Goal: Information Seeking & Learning: Learn about a topic

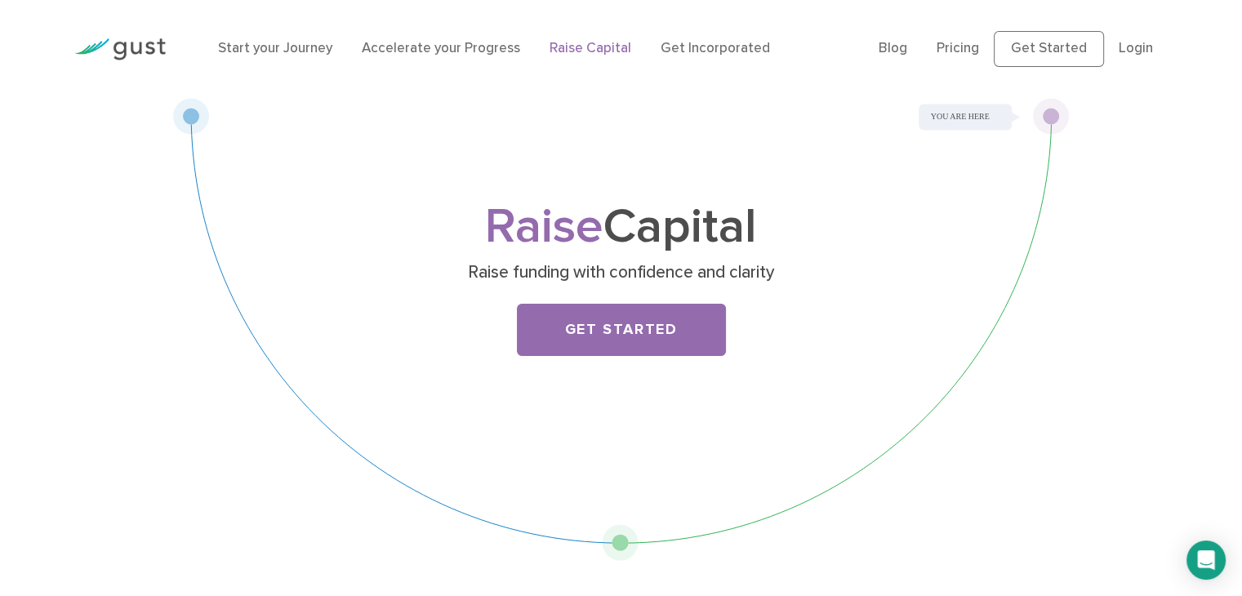
click at [610, 328] on link "Get Started" at bounding box center [621, 330] width 209 height 52
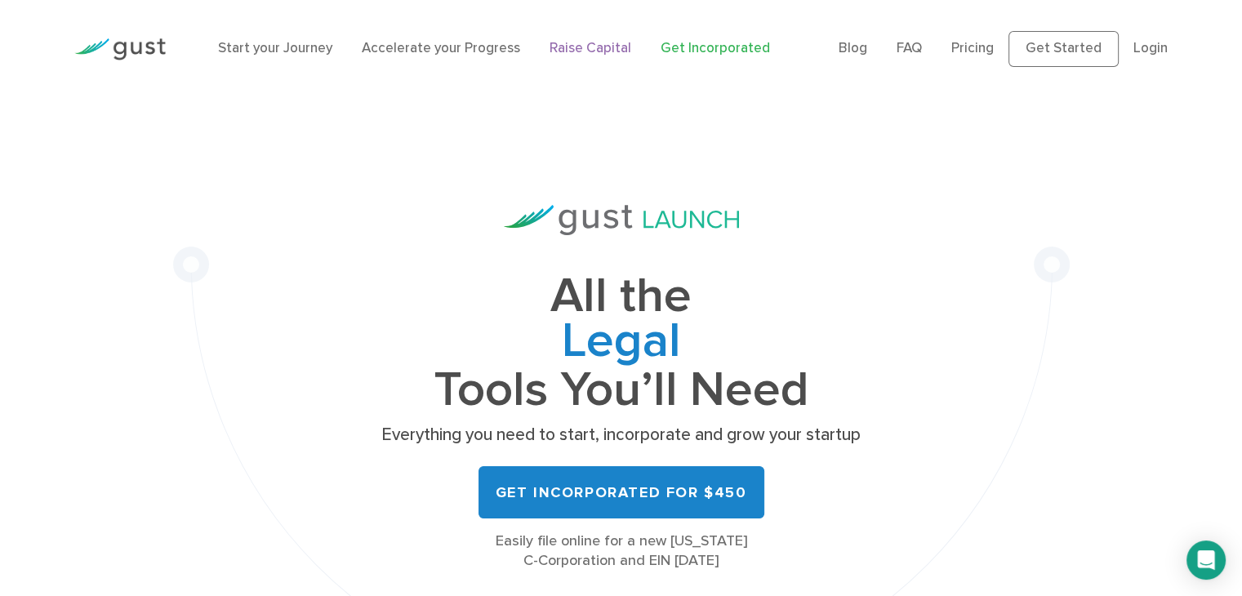
click at [591, 48] on link "Raise Capital" at bounding box center [590, 48] width 82 height 16
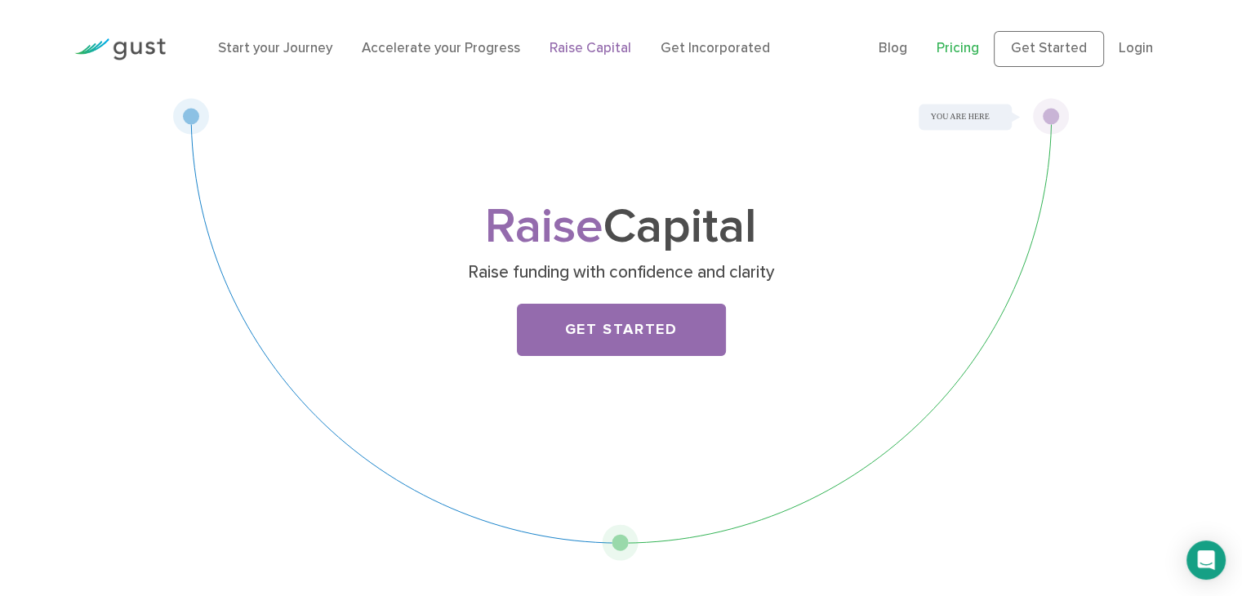
click at [958, 48] on link "Pricing" at bounding box center [957, 48] width 42 height 16
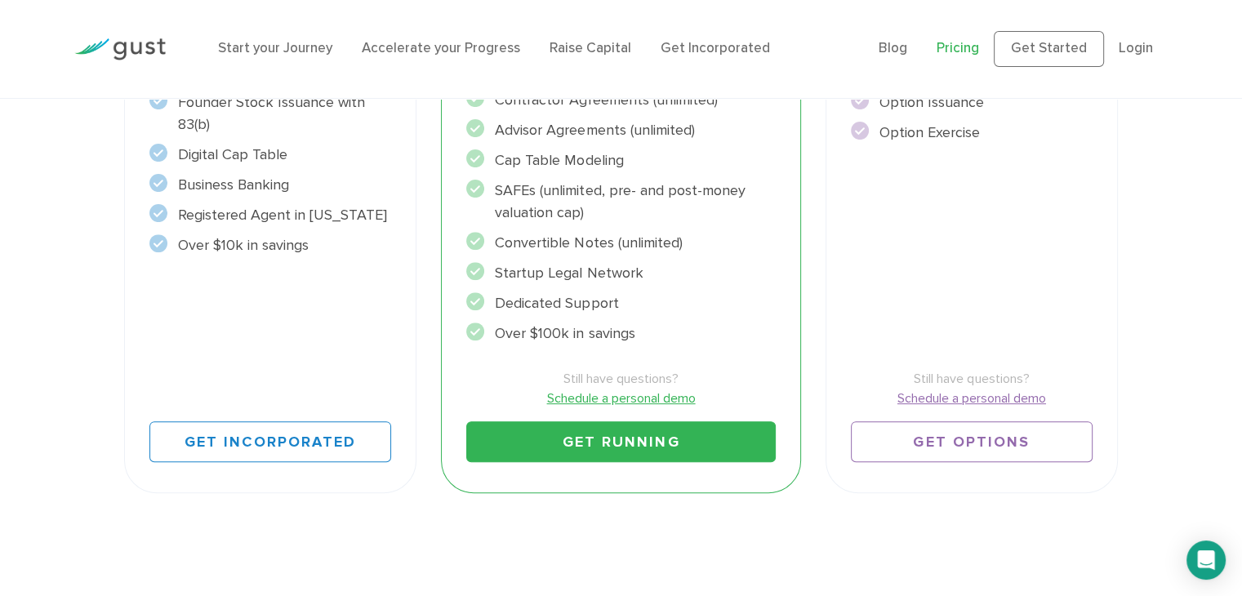
scroll to position [562, 0]
